Goal: Navigation & Orientation: Go to known website

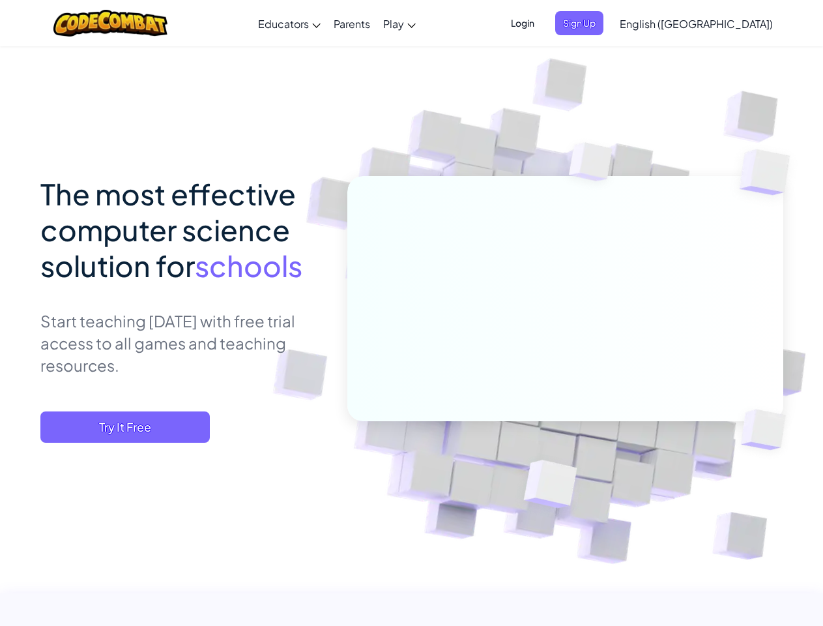
click at [542, 23] on span "Login" at bounding box center [522, 23] width 39 height 24
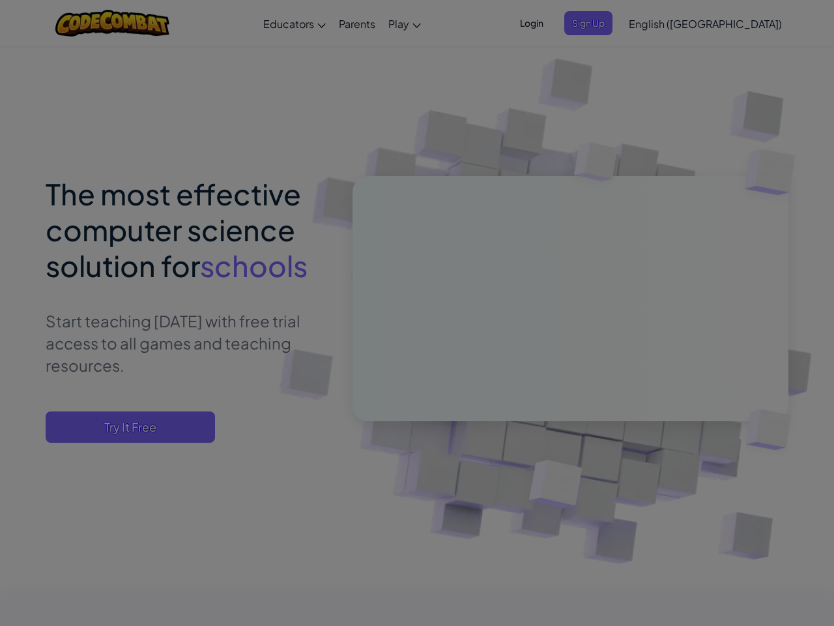
click at [601, 23] on div at bounding box center [417, 313] width 834 height 626
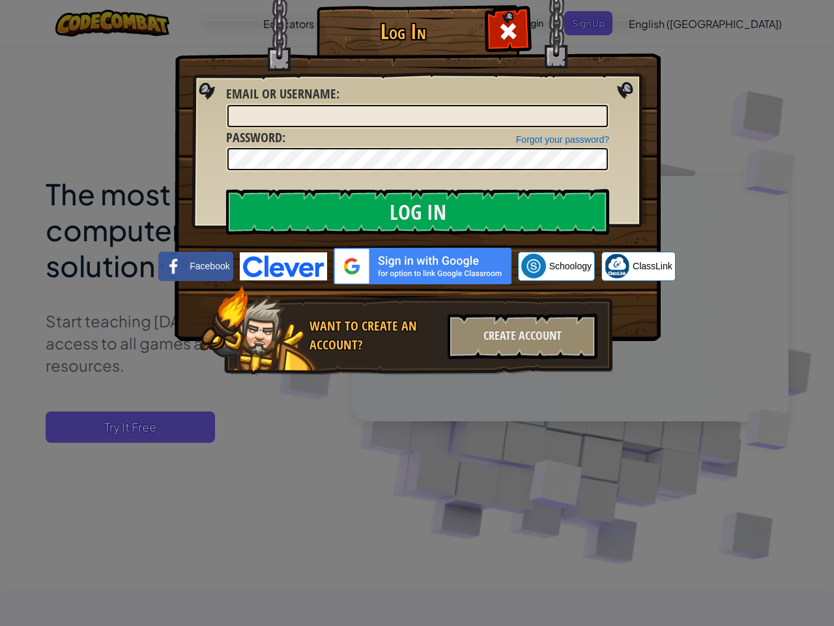
click at [659, 23] on div "Log In Unknown Error Email or Username : Forgot your password? Password : Log I…" at bounding box center [417, 313] width 834 height 626
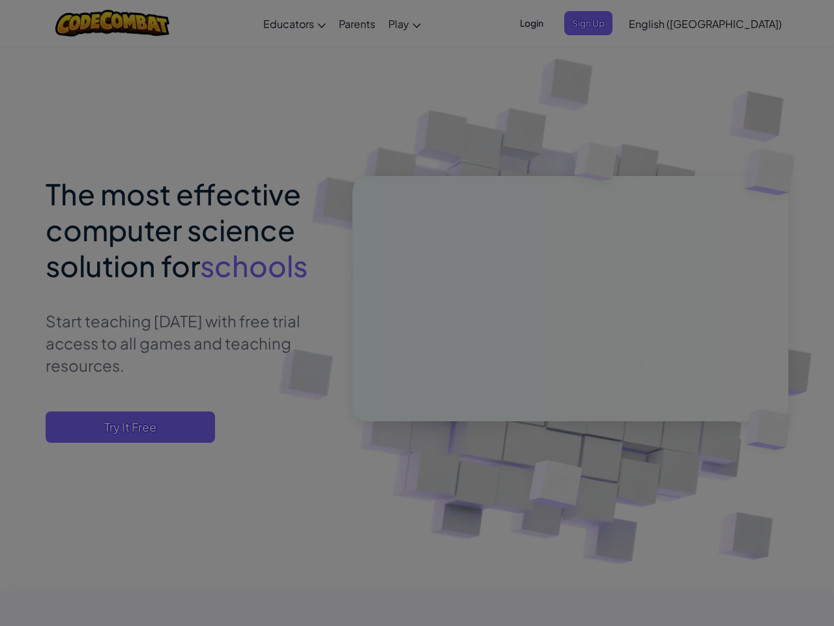
click at [659, 23] on div "Log In Unknown Error Email or Username : Forgot your password? Password : Log I…" at bounding box center [417, 313] width 834 height 626
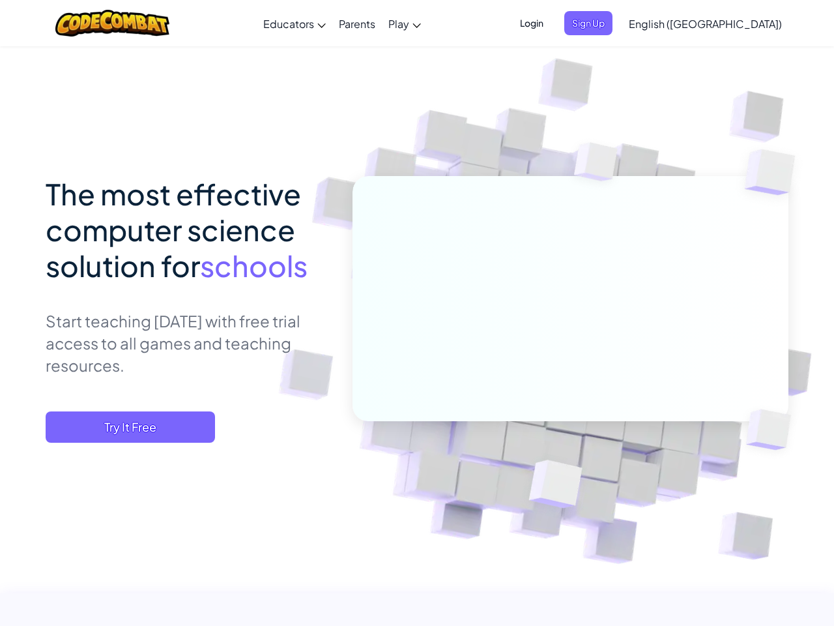
click at [729, 23] on div at bounding box center [417, 313] width 834 height 626
click at [125, 427] on span "Try It Free" at bounding box center [130, 426] width 169 height 31
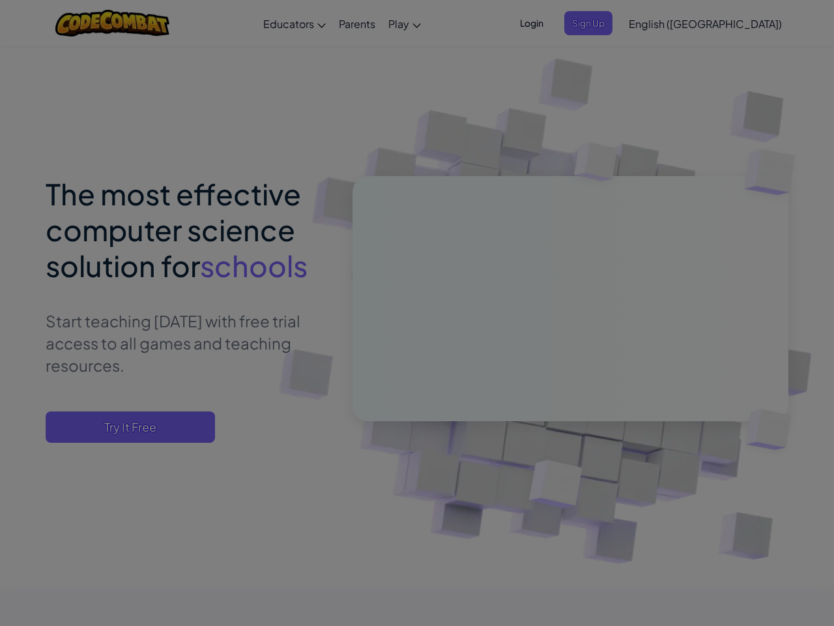
click at [0, 0] on div "Create Teacher Account First Name Last Name Email Address Password 4 to 64 char…" at bounding box center [0, 0] width 0 height 0
